Goal: Check status: Check status

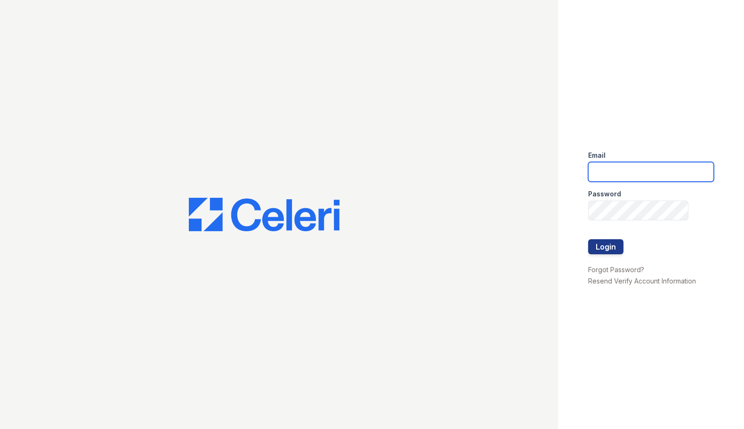
click at [607, 170] on input "email" at bounding box center [651, 172] width 126 height 20
type input "miluna@trinity-pm.com"
click at [614, 249] on button "Login" at bounding box center [605, 246] width 35 height 15
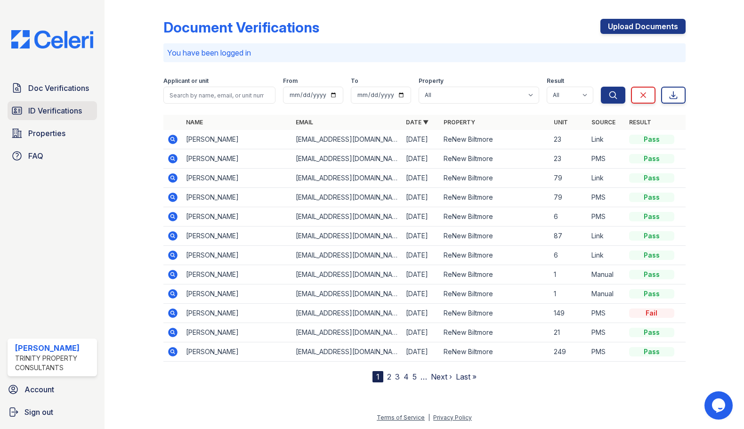
click at [63, 115] on span "ID Verifications" at bounding box center [55, 110] width 54 height 11
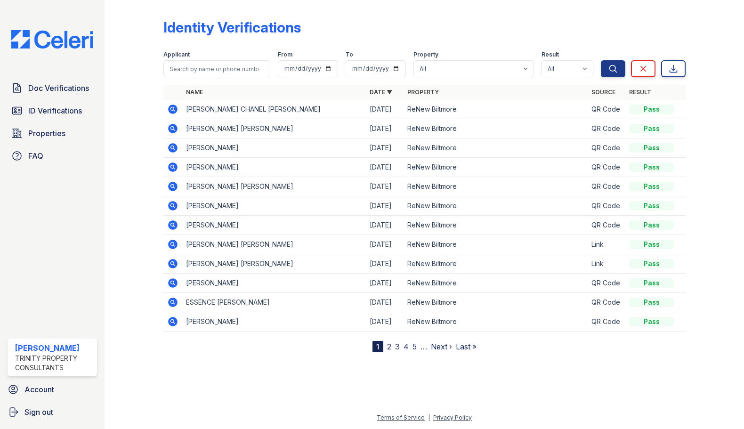
click at [172, 129] on icon at bounding box center [172, 128] width 2 height 2
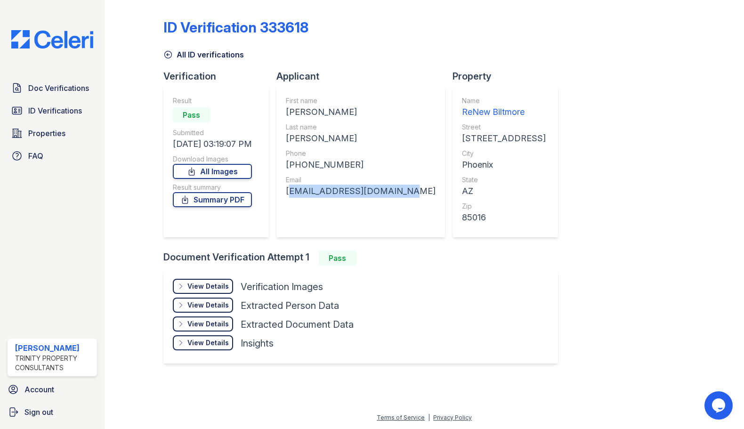
drag, startPoint x: 396, startPoint y: 194, endPoint x: 285, endPoint y: 194, distance: 111.1
click at [285, 194] on div "First name [PERSON_NAME] Last name [PERSON_NAME] Phone [PHONE_NUMBER] Email [EM…" at bounding box center [360, 162] width 169 height 151
copy div "[EMAIL_ADDRESS][DOMAIN_NAME]"
